Goal: Information Seeking & Learning: Learn about a topic

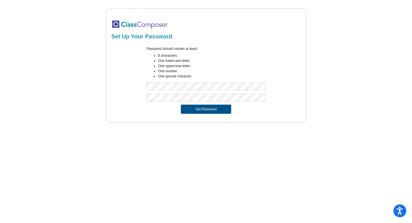
click at [197, 108] on button "Set Password" at bounding box center [206, 108] width 50 height 9
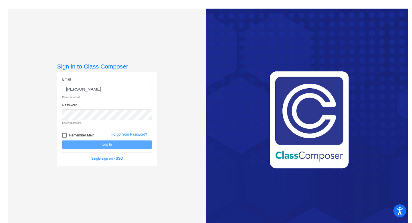
type input "[EMAIL_ADDRESS][DOMAIN_NAME]"
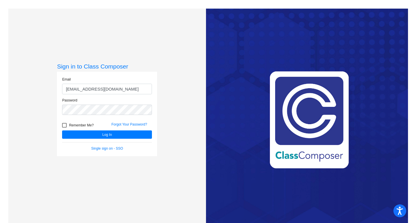
click at [70, 126] on span "Remember Me?" at bounding box center [81, 125] width 25 height 7
click at [64, 127] on input "Remember Me?" at bounding box center [64, 127] width 0 height 0
checkbox input "true"
click at [82, 134] on button "Log In" at bounding box center [107, 134] width 90 height 8
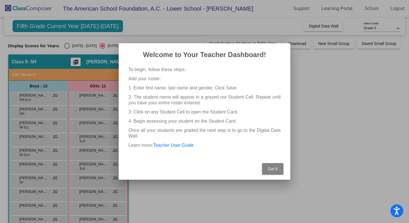
click at [271, 169] on span "Got It" at bounding box center [273, 168] width 10 height 5
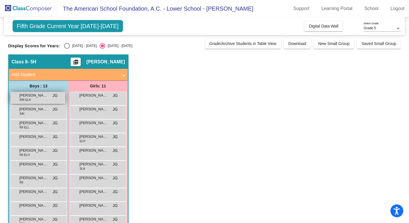
click at [45, 96] on span "[PERSON_NAME]" at bounding box center [33, 95] width 29 height 6
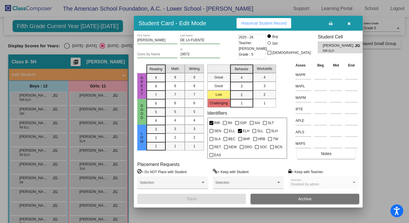
click at [257, 21] on span "Historical Student Record" at bounding box center [263, 23] width 45 height 5
click at [352, 23] on button "button" at bounding box center [349, 23] width 18 height 10
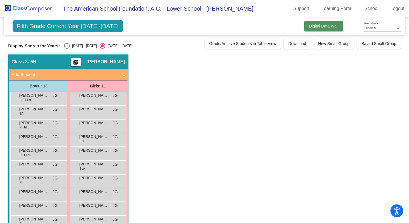
click at [333, 28] on button "Digital Data Wall" at bounding box center [323, 26] width 39 height 10
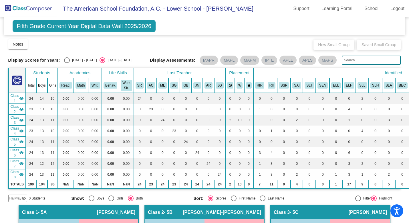
click at [139, 27] on span "Fifth Grade Current Year Digital Data Wall 2025/2026" at bounding box center [84, 26] width 143 height 12
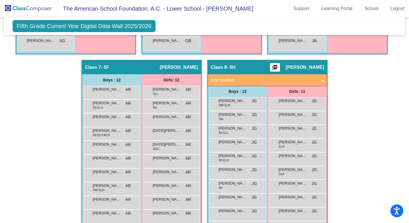
scroll to position [579, 0]
